Goal: Transaction & Acquisition: Obtain resource

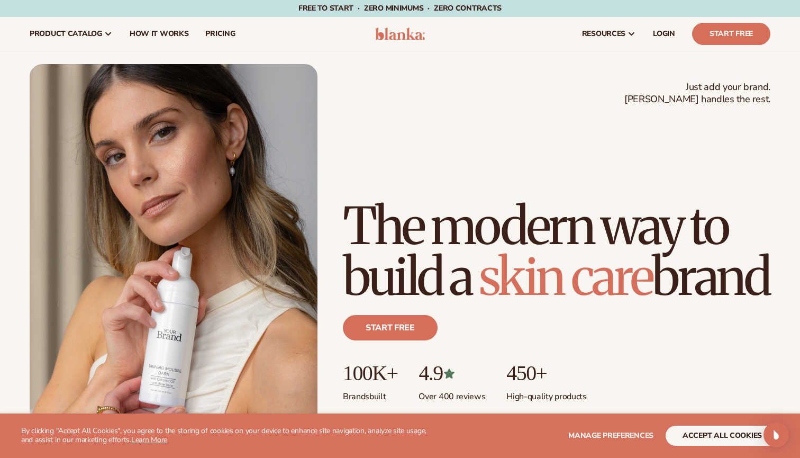
click at [719, 438] on button "accept all cookies" at bounding box center [722, 435] width 113 height 20
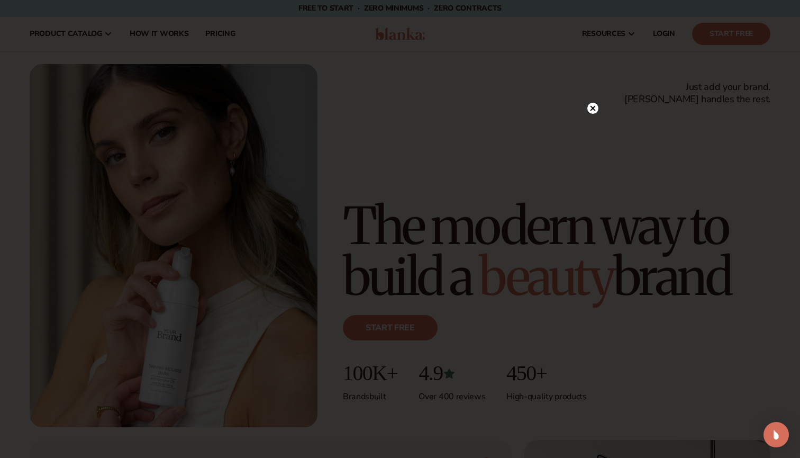
click at [591, 109] on circle at bounding box center [592, 108] width 11 height 11
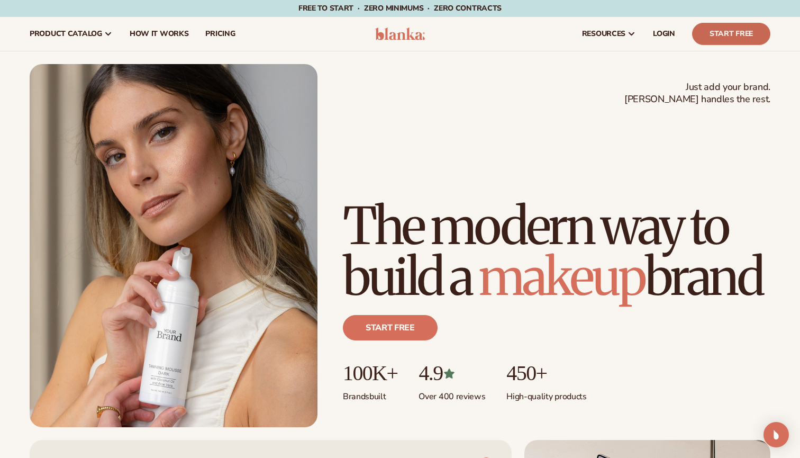
click at [699, 37] on link "Start Free" at bounding box center [731, 34] width 78 height 22
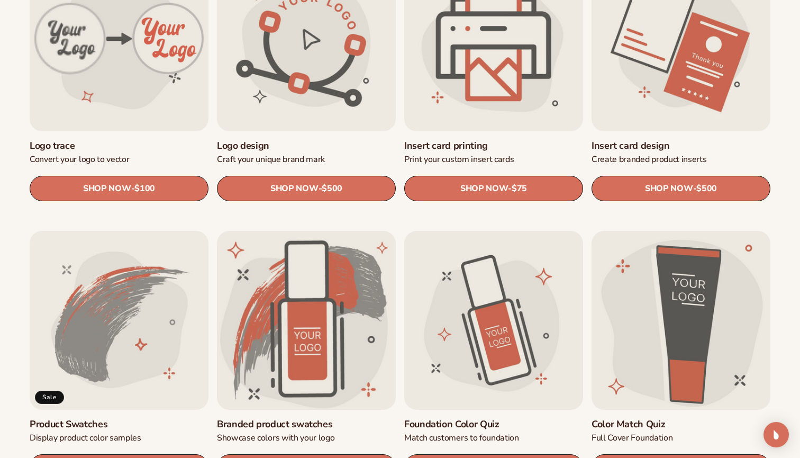
scroll to position [459, 0]
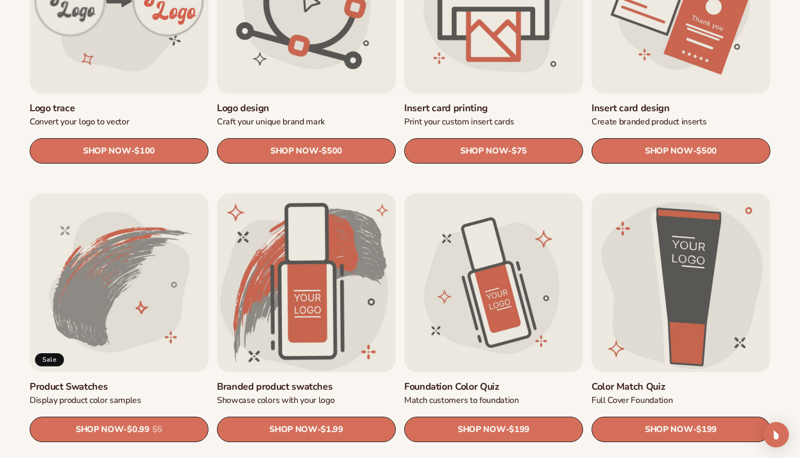
click at [148, 380] on link "Product Swatches" at bounding box center [119, 386] width 179 height 12
